Goal: Use online tool/utility: Utilize a website feature to perform a specific function

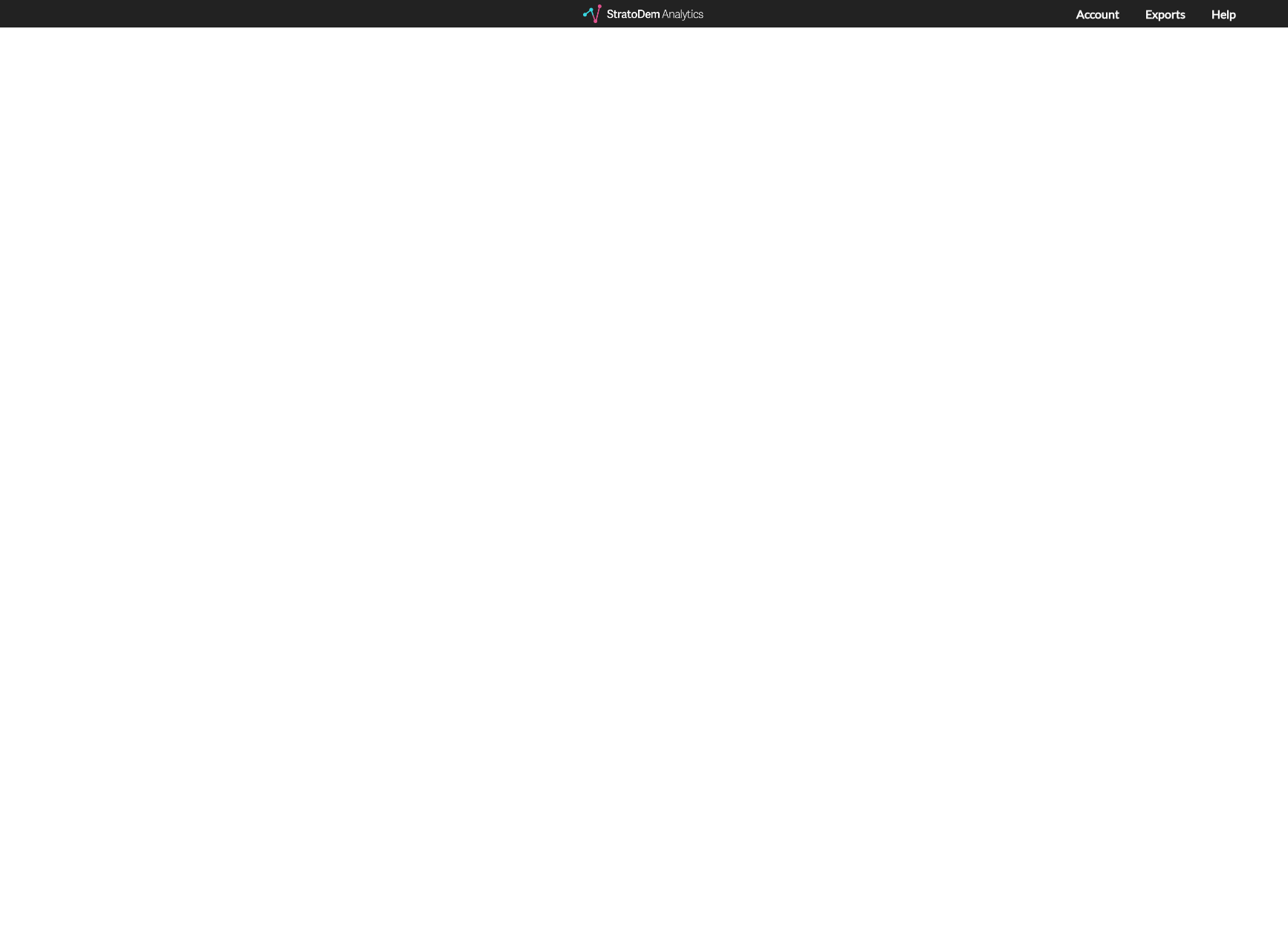
click at [637, 16] on div at bounding box center [644, 14] width 123 height 19
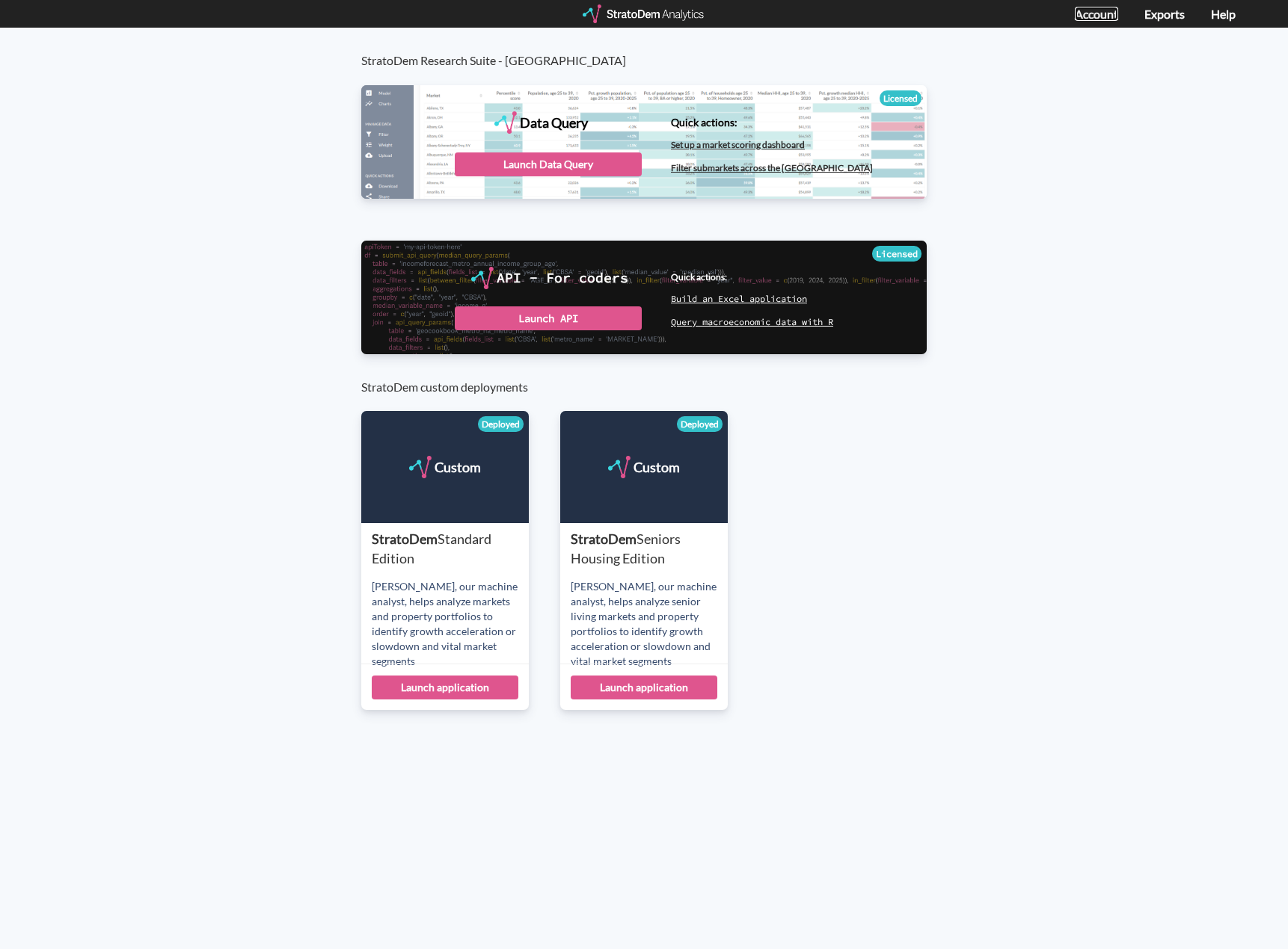
click at [1098, 17] on link "Account" at bounding box center [1097, 13] width 43 height 14
click at [510, 160] on div "Launch Data Query" at bounding box center [548, 164] width 187 height 24
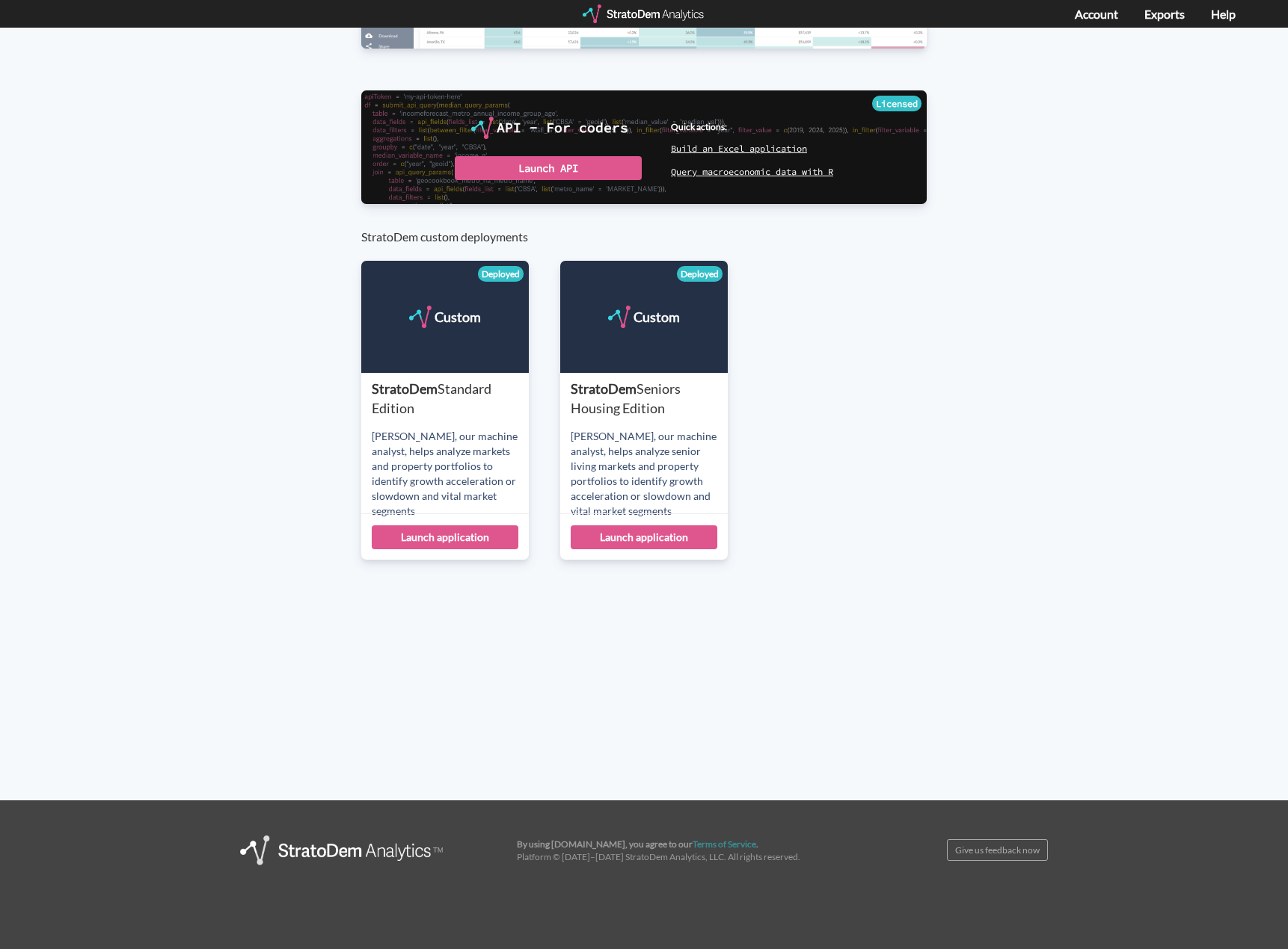
scroll to position [151, 0]
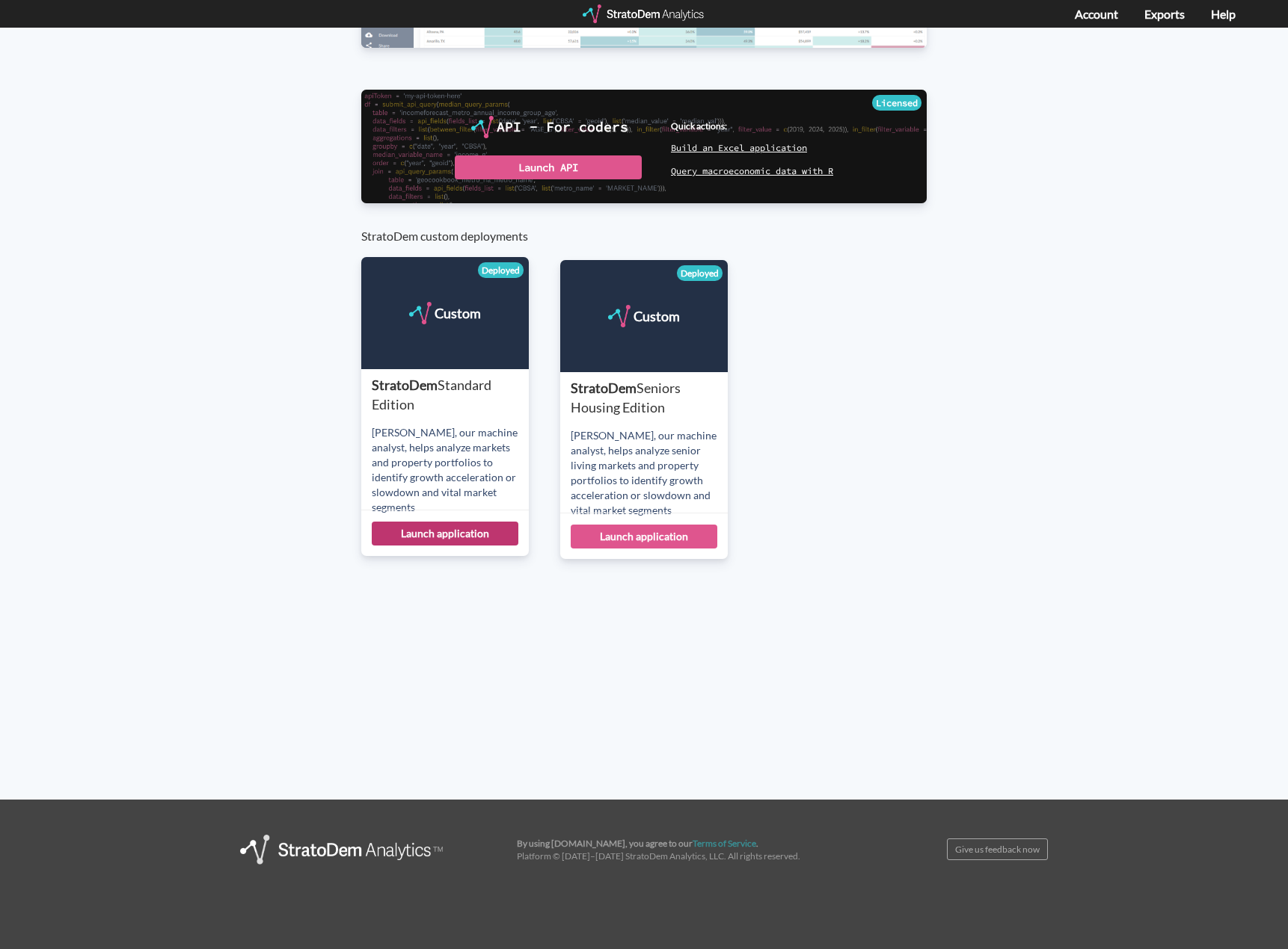
click at [469, 530] on div "Launch application" at bounding box center [444, 533] width 146 height 24
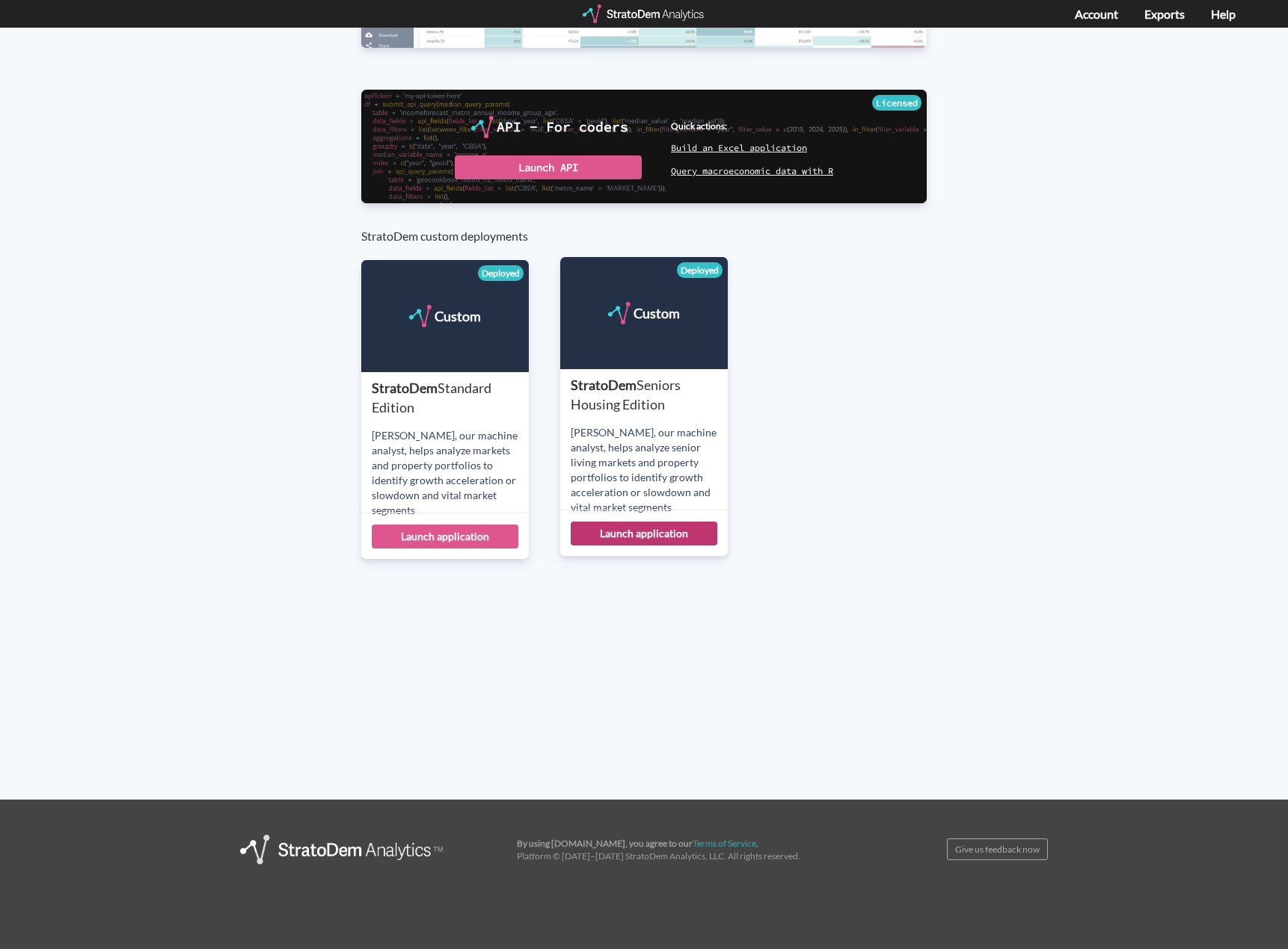
click at [635, 532] on div "Launch application" at bounding box center [643, 533] width 146 height 24
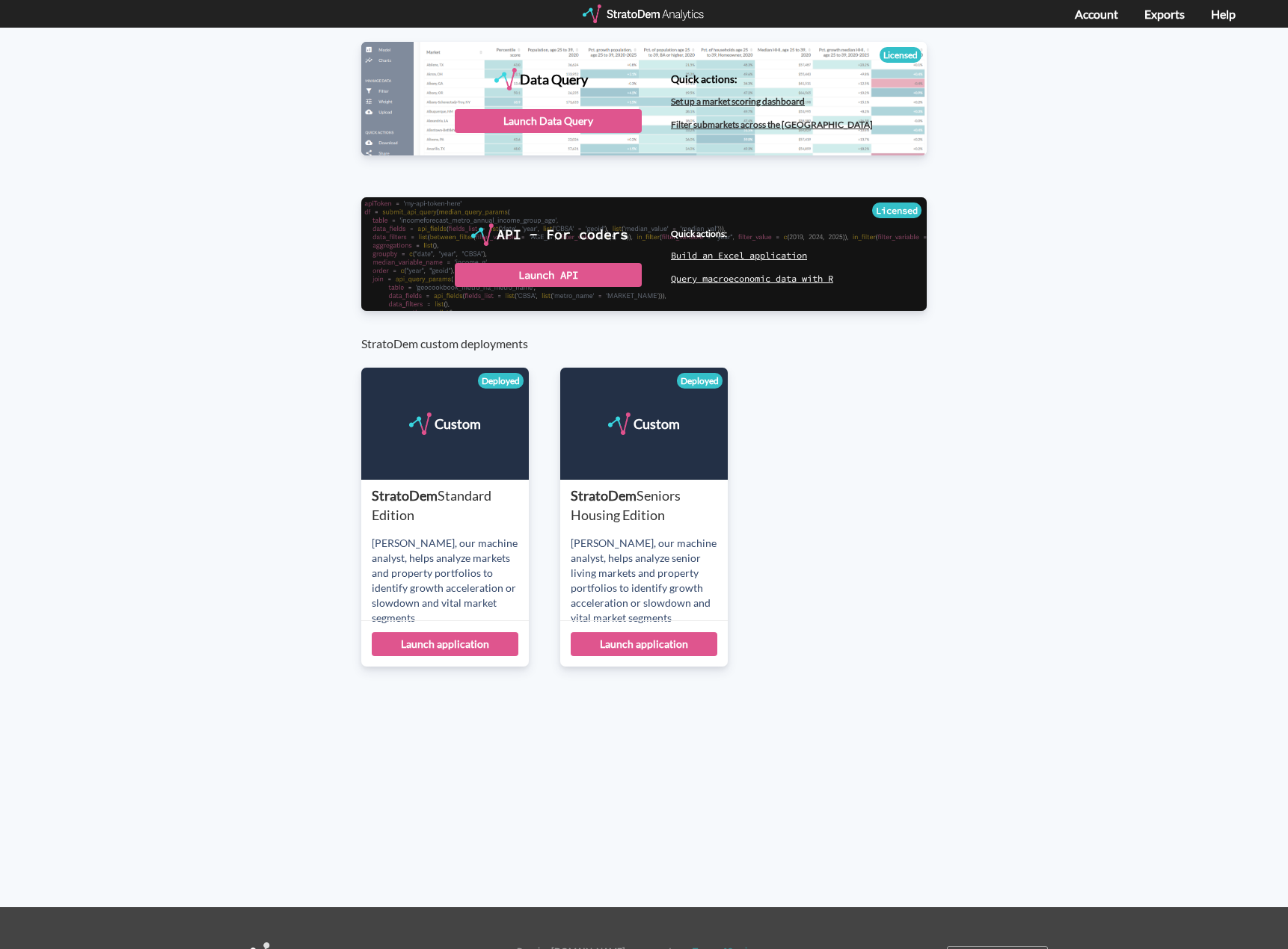
scroll to position [0, 0]
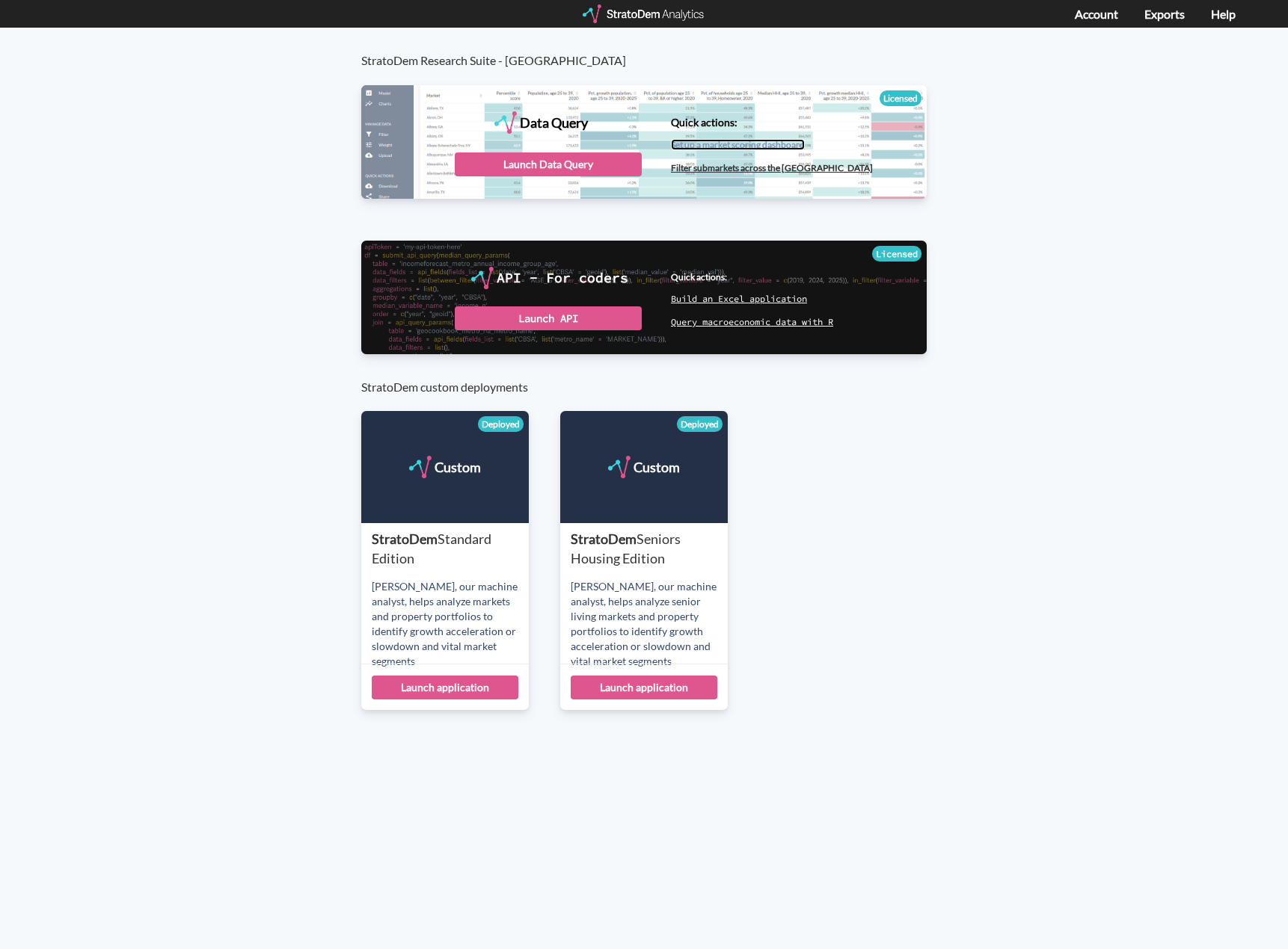
click at [765, 146] on link "Set up a market scoring dashboard" at bounding box center [737, 145] width 134 height 11
